Goal: Information Seeking & Learning: Learn about a topic

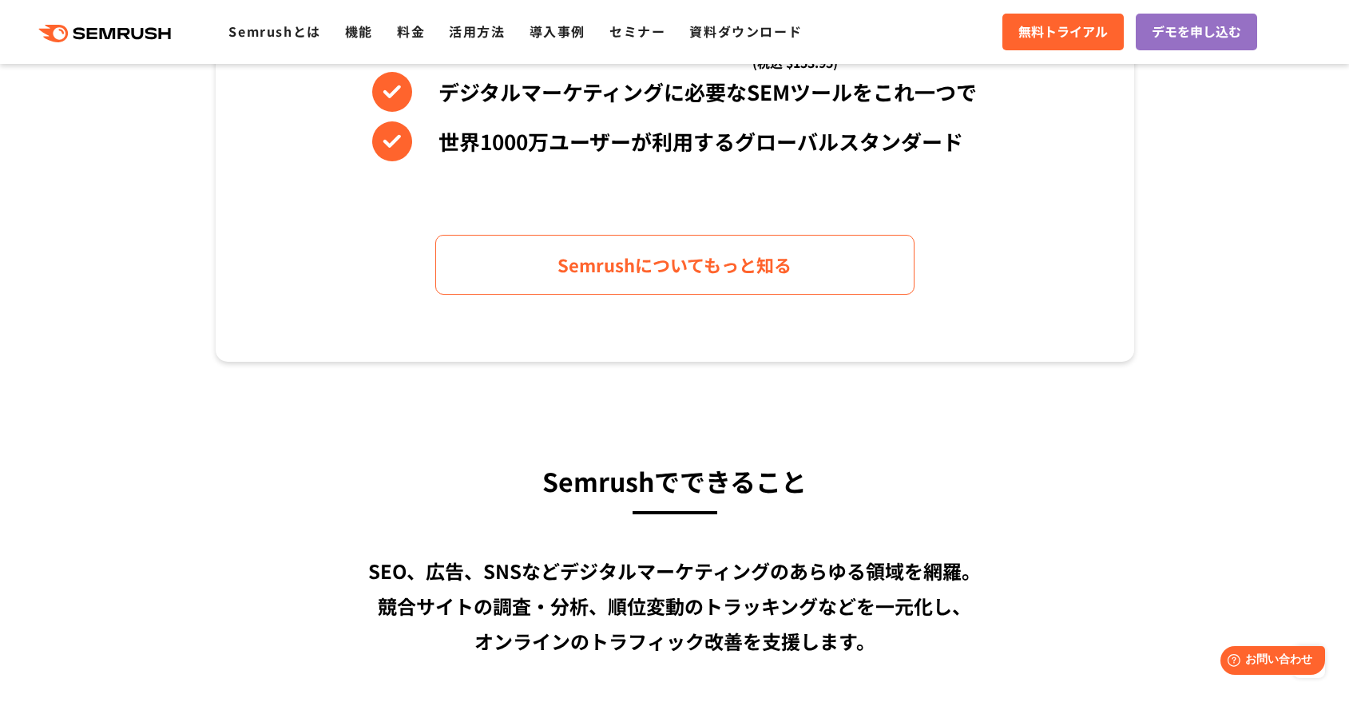
scroll to position [799, 0]
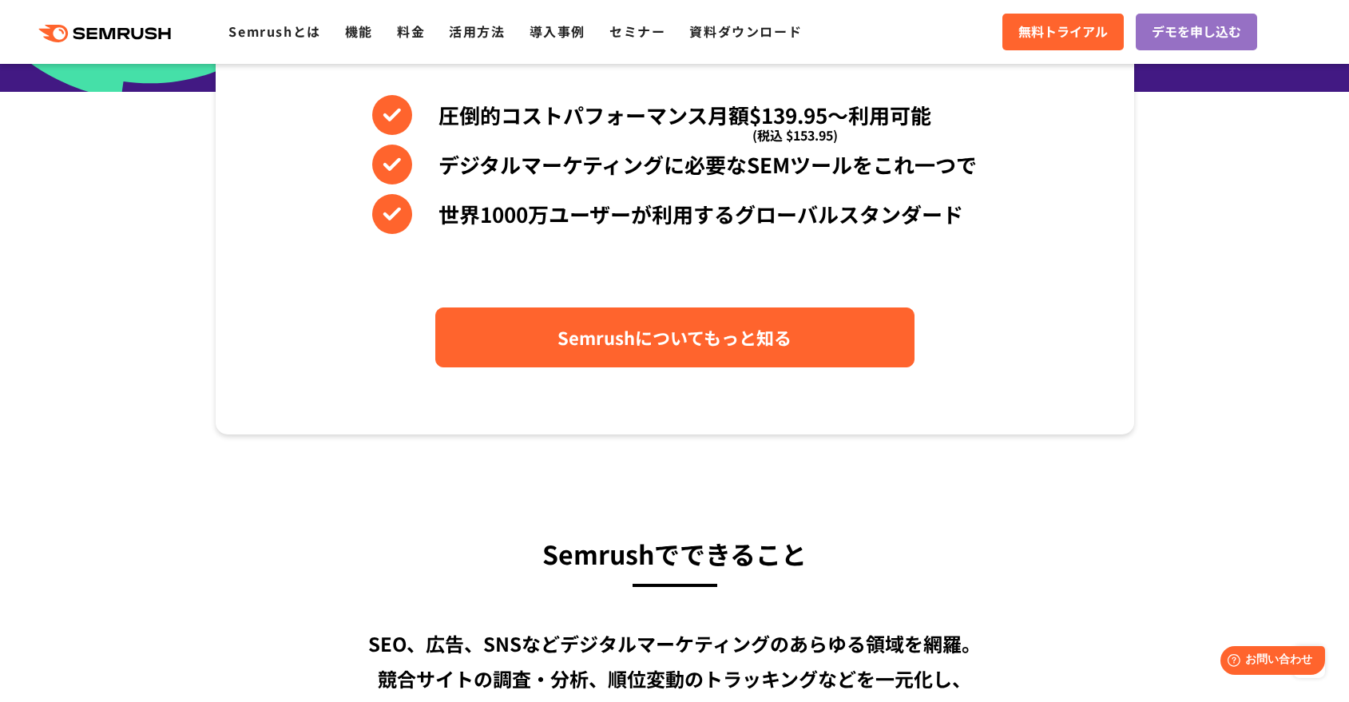
drag, startPoint x: 625, startPoint y: 350, endPoint x: 652, endPoint y: 351, distance: 26.4
click at [625, 349] on span "Semrushについてもっと知る" at bounding box center [675, 337] width 234 height 28
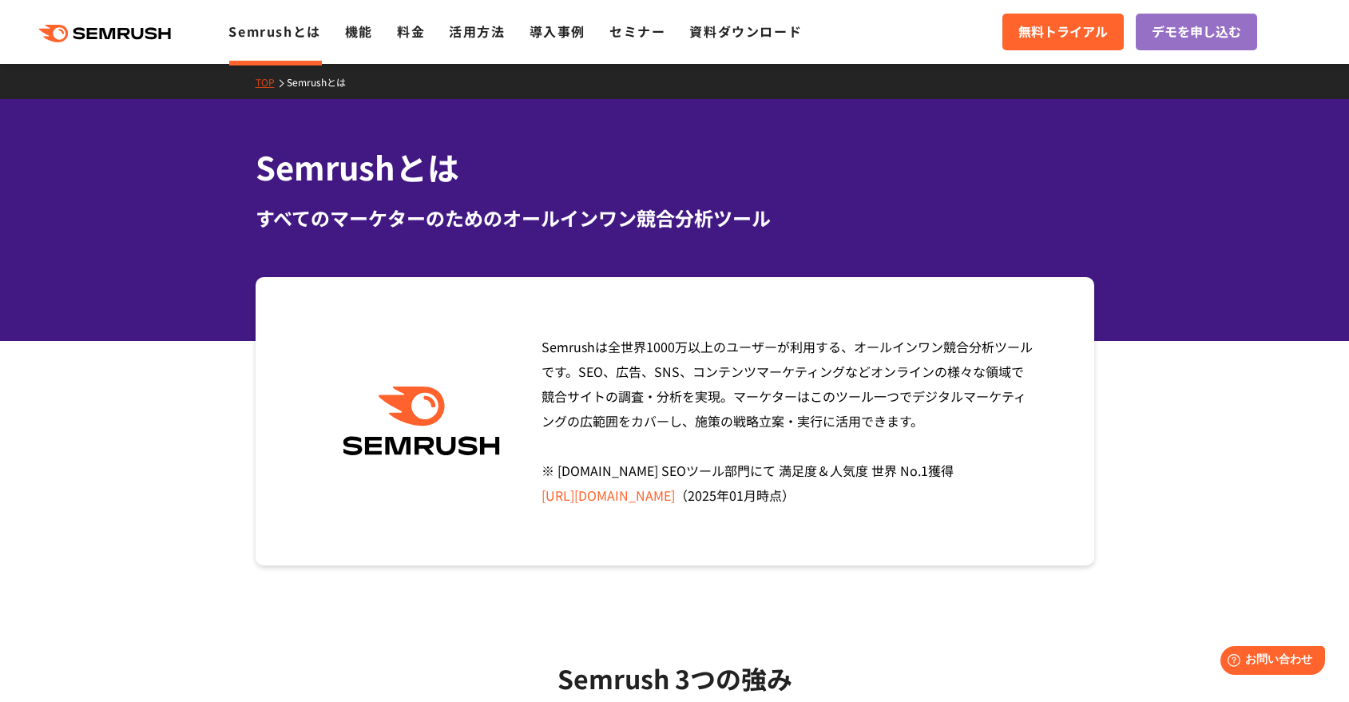
click at [496, 339] on div "Semrushは全世界[DATE]万以上のユーザーが利用する、オールインワン競合分析ツールです。SEO、広告、SNS、コンテンツマーケティングなどオンラインの…" at bounding box center [675, 421] width 839 height 288
